Goal: Transaction & Acquisition: Purchase product/service

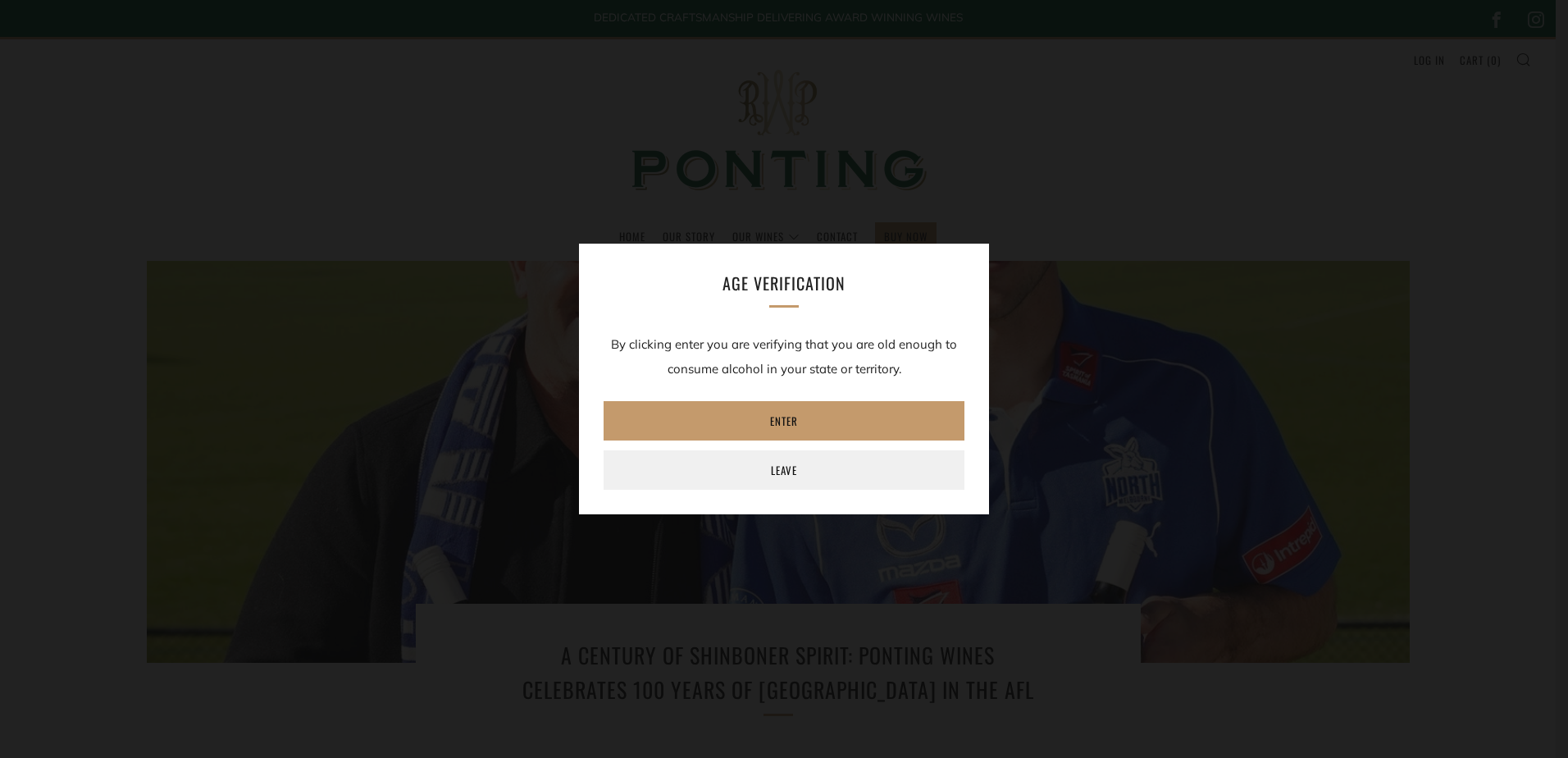
click at [881, 396] on div "Age verification By clicking enter you are verifying that you are old enough to…" at bounding box center [784, 379] width 410 height 271
click at [868, 414] on link "Enter" at bounding box center [784, 421] width 361 height 39
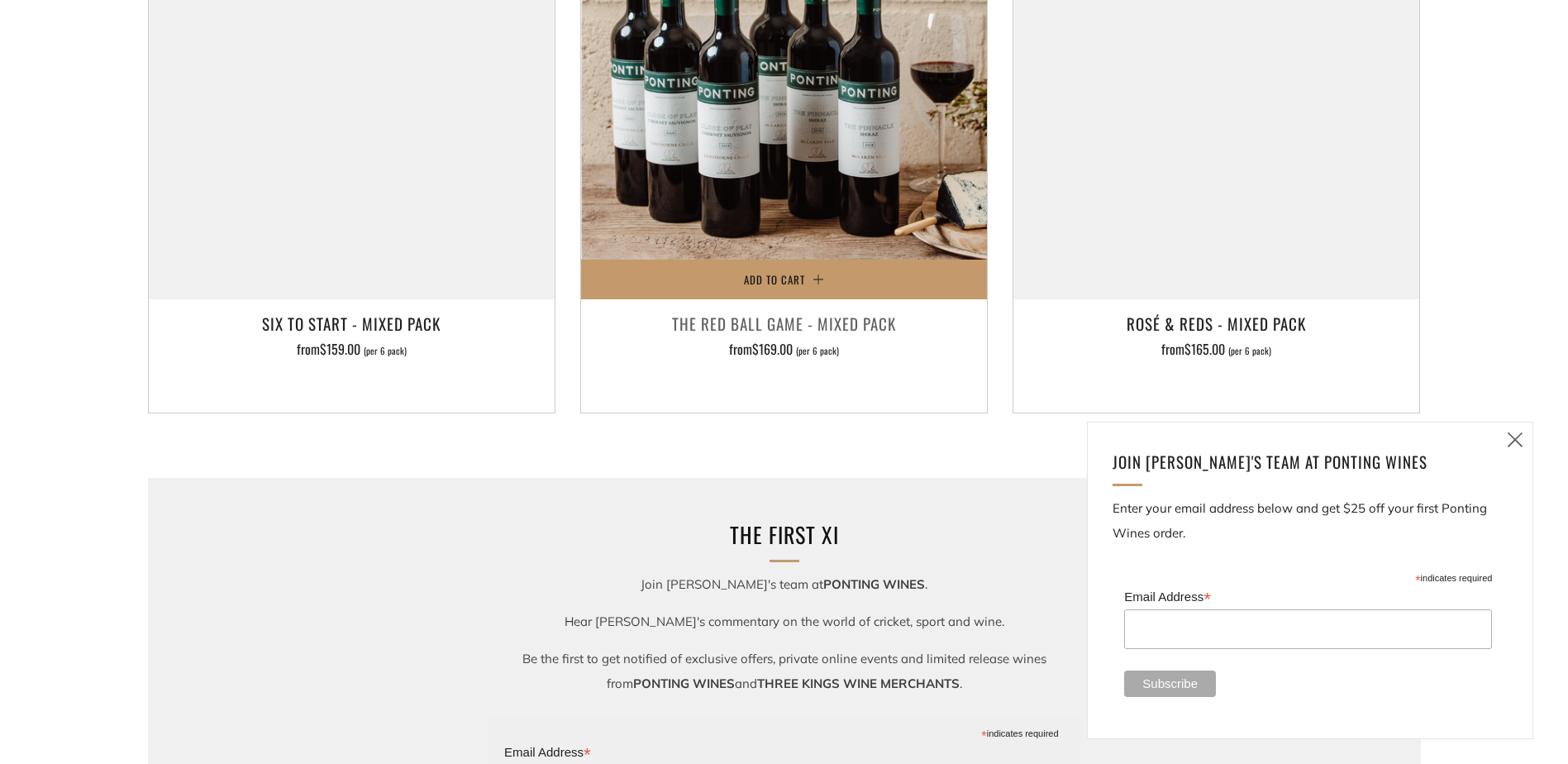
scroll to position [1654, 0]
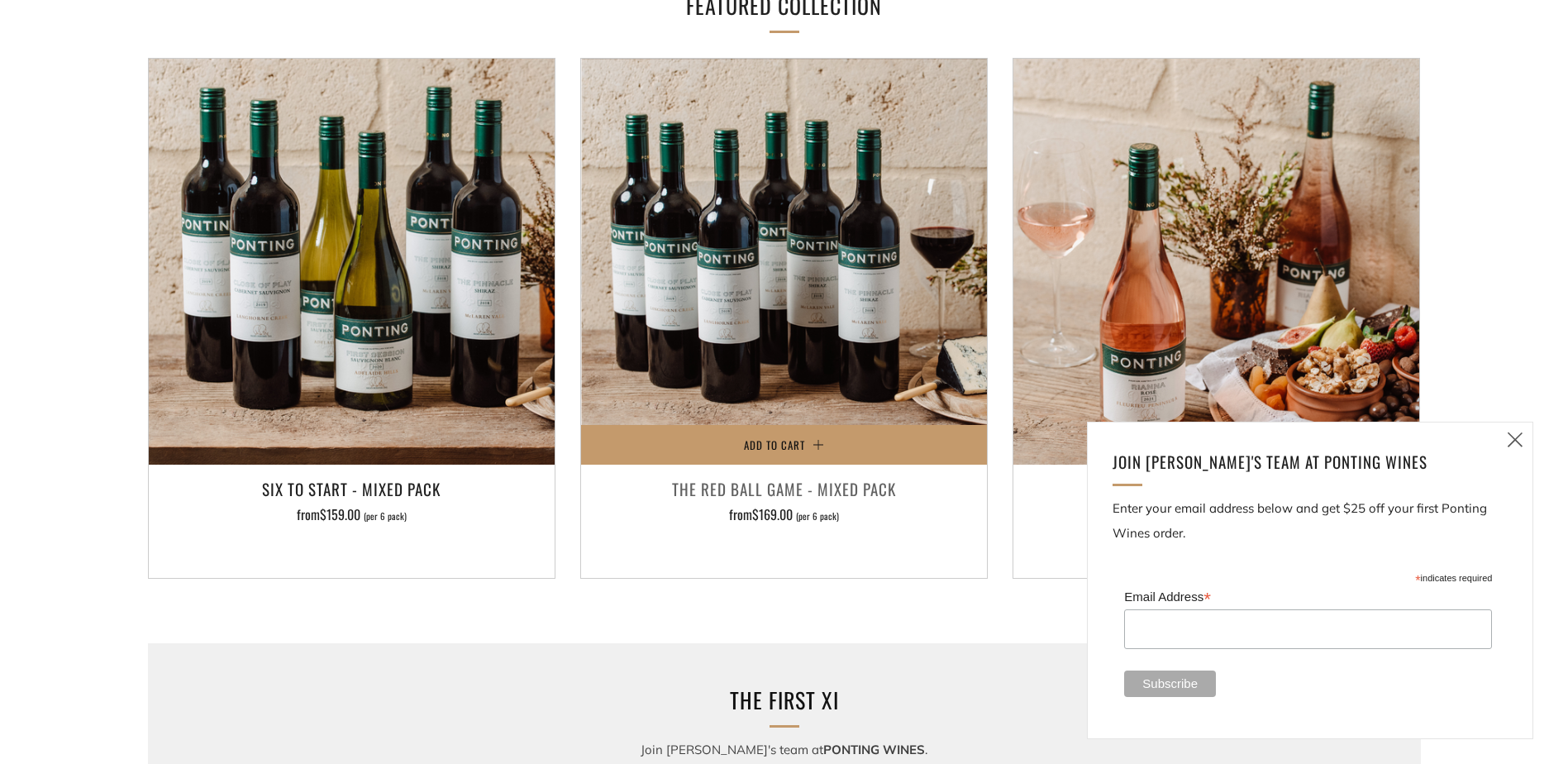
click at [845, 305] on img at bounding box center [784, 261] width 406 height 406
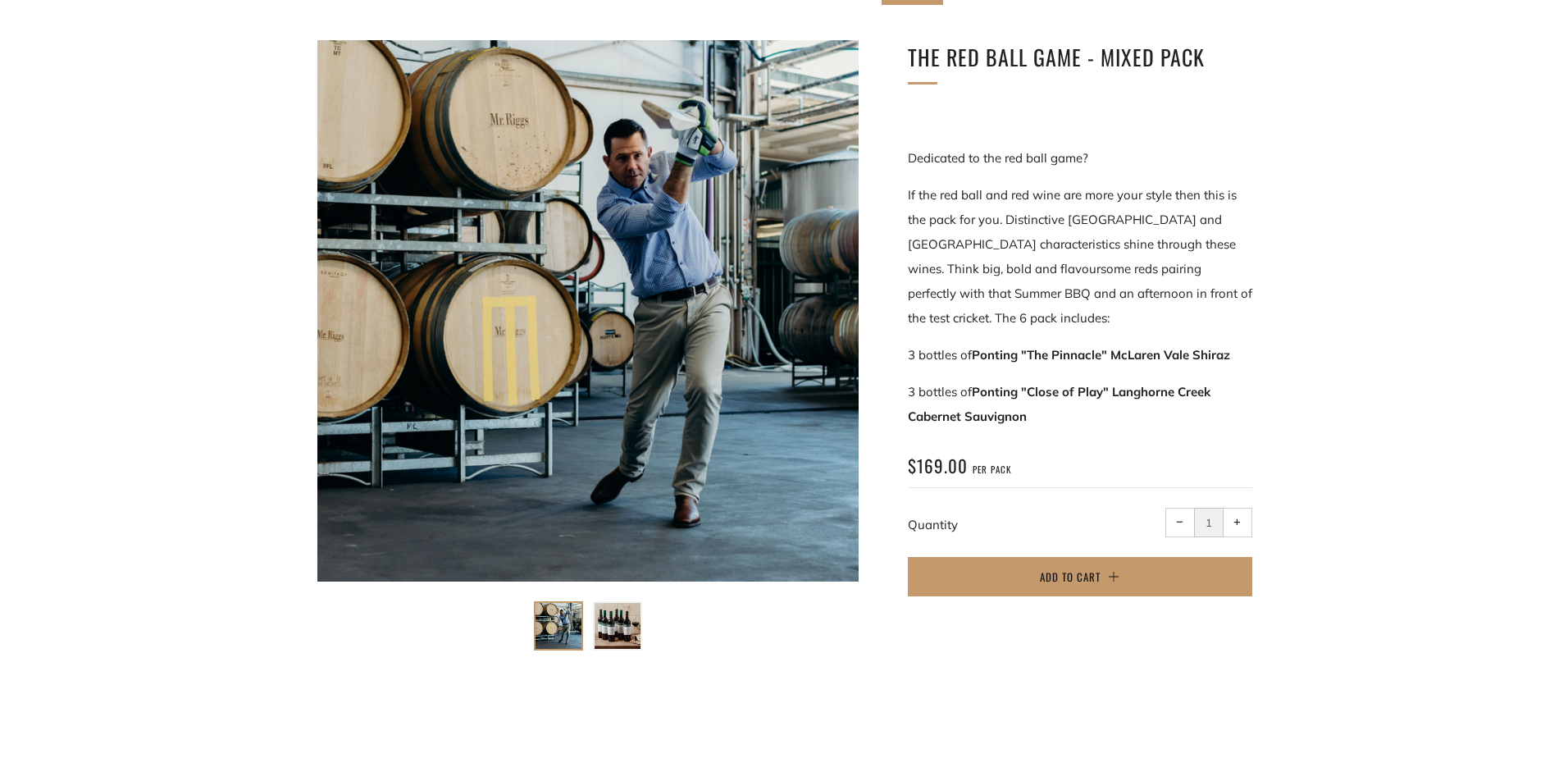
scroll to position [246, 0]
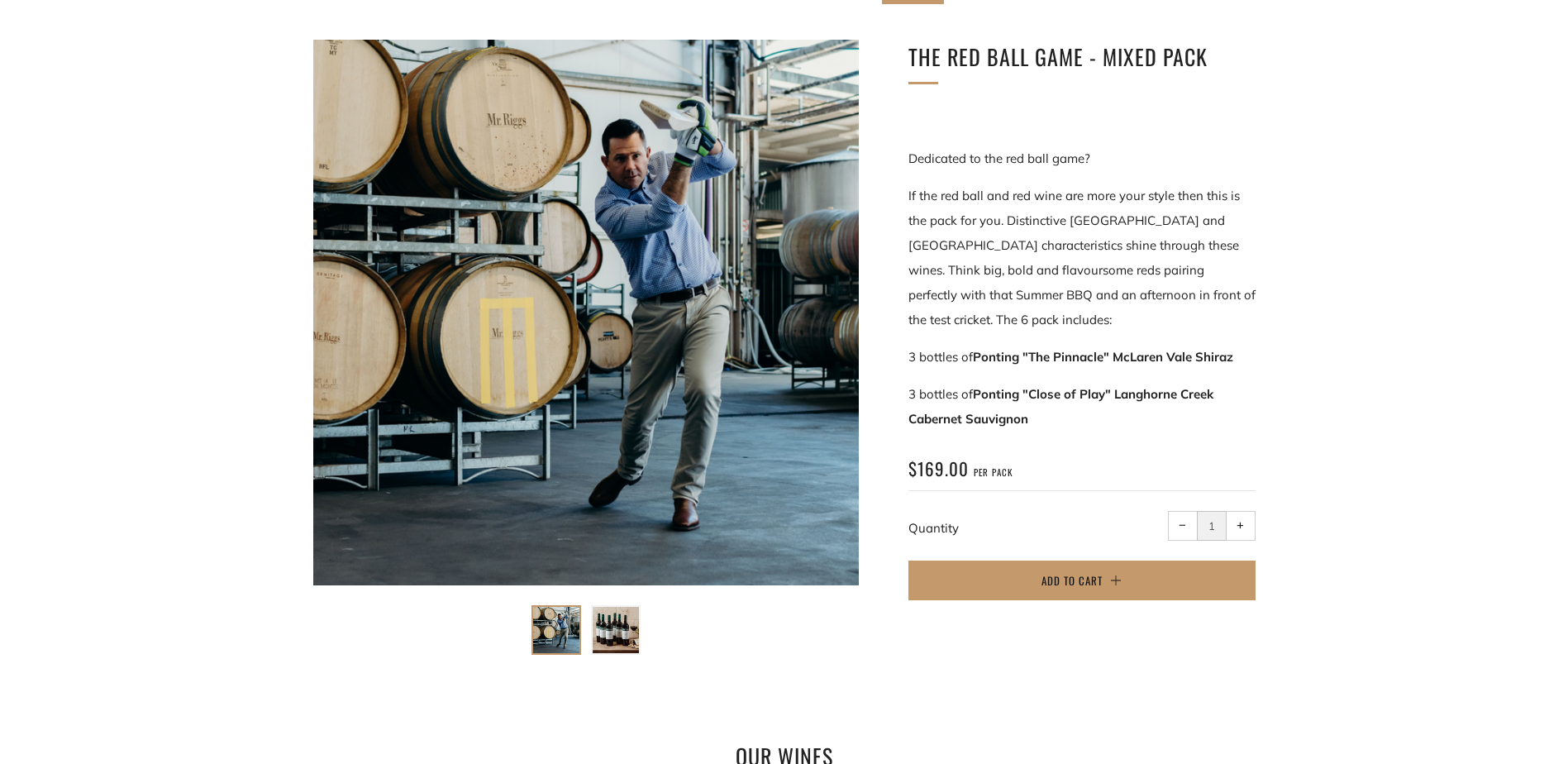
click at [1235, 530] on button "+ Increase item quantity by one" at bounding box center [1240, 526] width 30 height 30
type input "2"
click at [1082, 569] on button "Add to Cart" at bounding box center [1081, 580] width 347 height 40
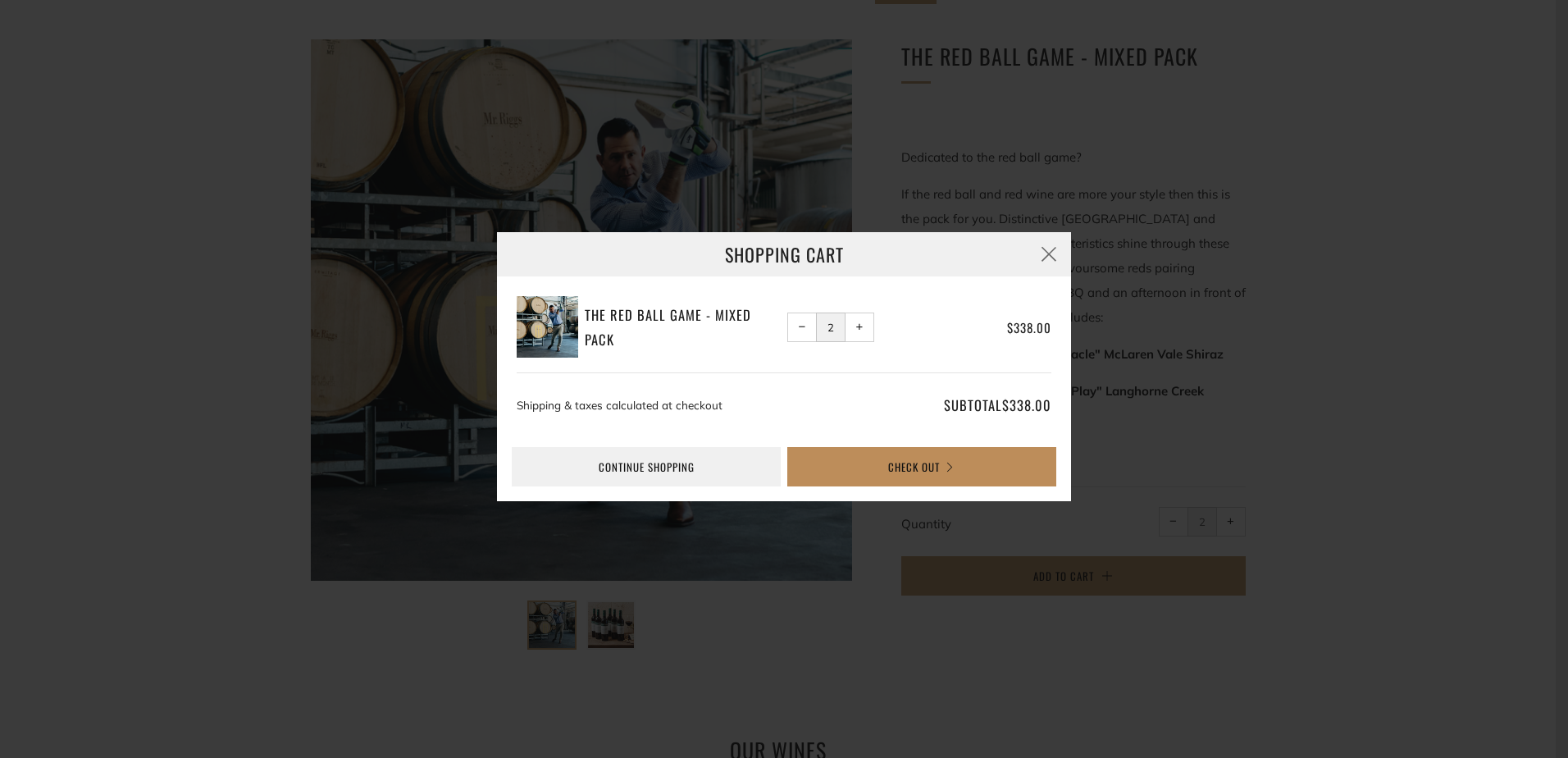
click at [943, 473] on button "Check Out" at bounding box center [922, 467] width 269 height 39
